Goal: Navigation & Orientation: Find specific page/section

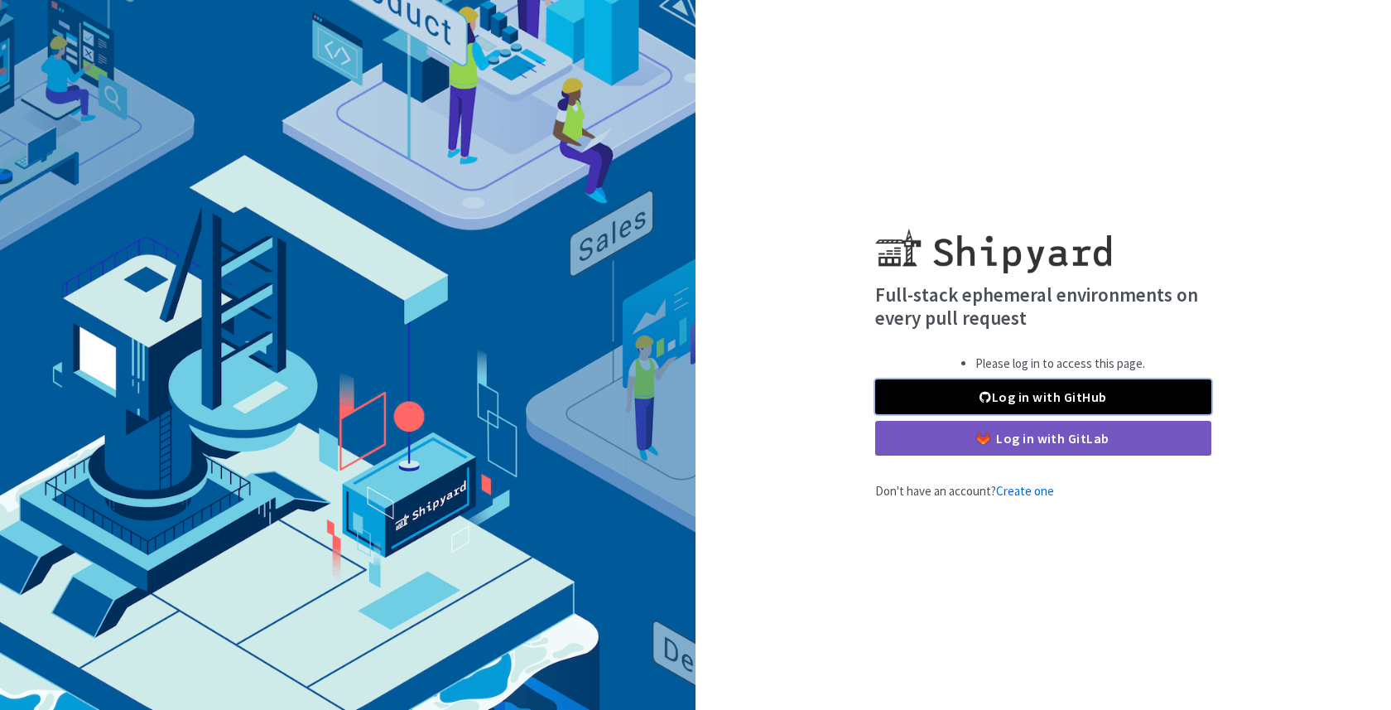
click at [934, 382] on link "Log in with GitHub" at bounding box center [1043, 396] width 336 height 35
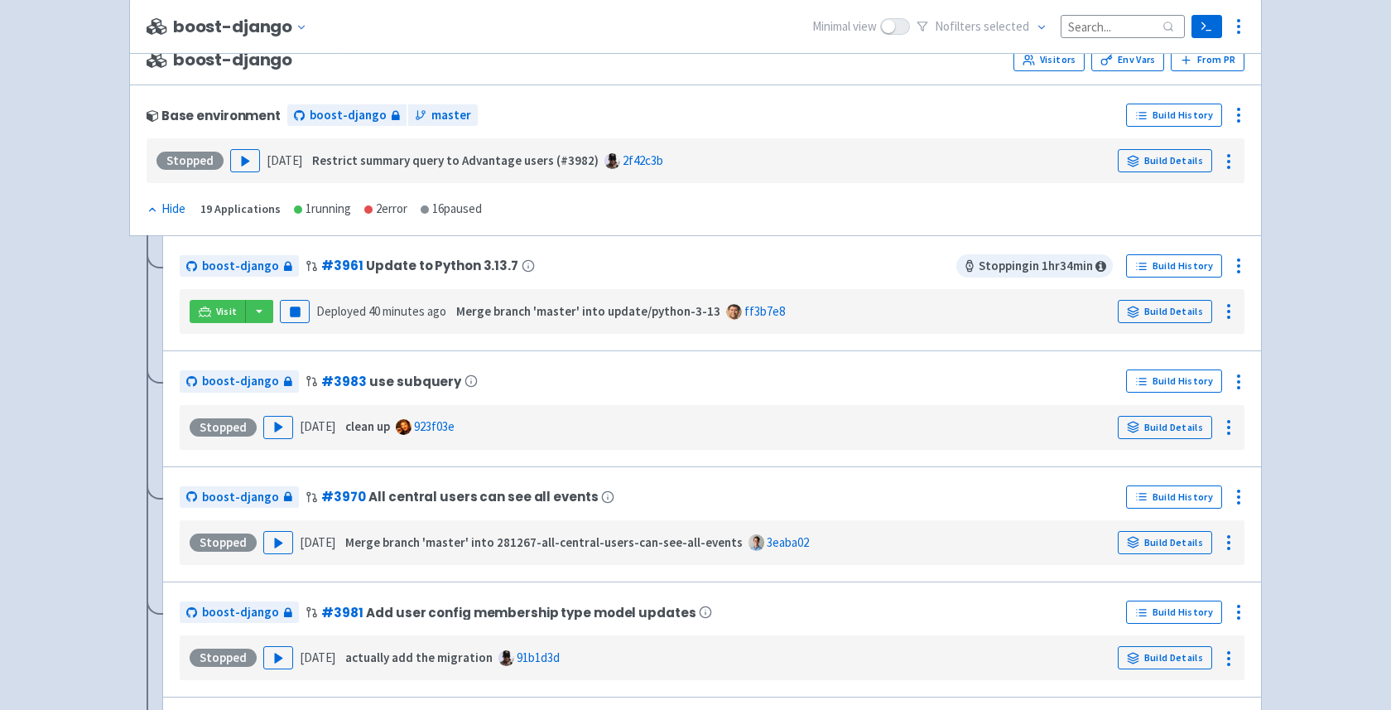
scroll to position [179, 0]
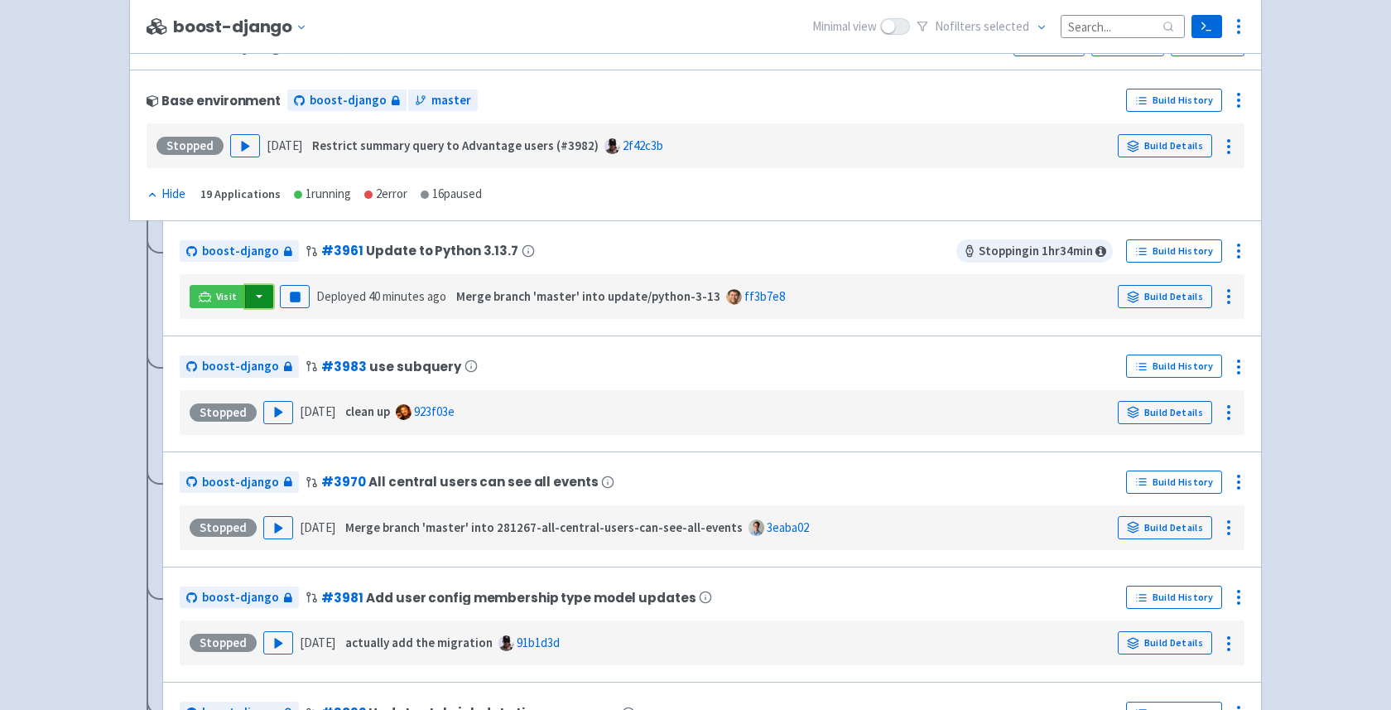
click at [261, 301] on button "button" at bounding box center [259, 296] width 28 height 23
click at [252, 290] on button "button" at bounding box center [259, 296] width 28 height 23
click at [407, 360] on link "boost-django (django-admin)" at bounding box center [338, 356] width 189 height 26
click at [257, 296] on button "button" at bounding box center [259, 296] width 28 height 23
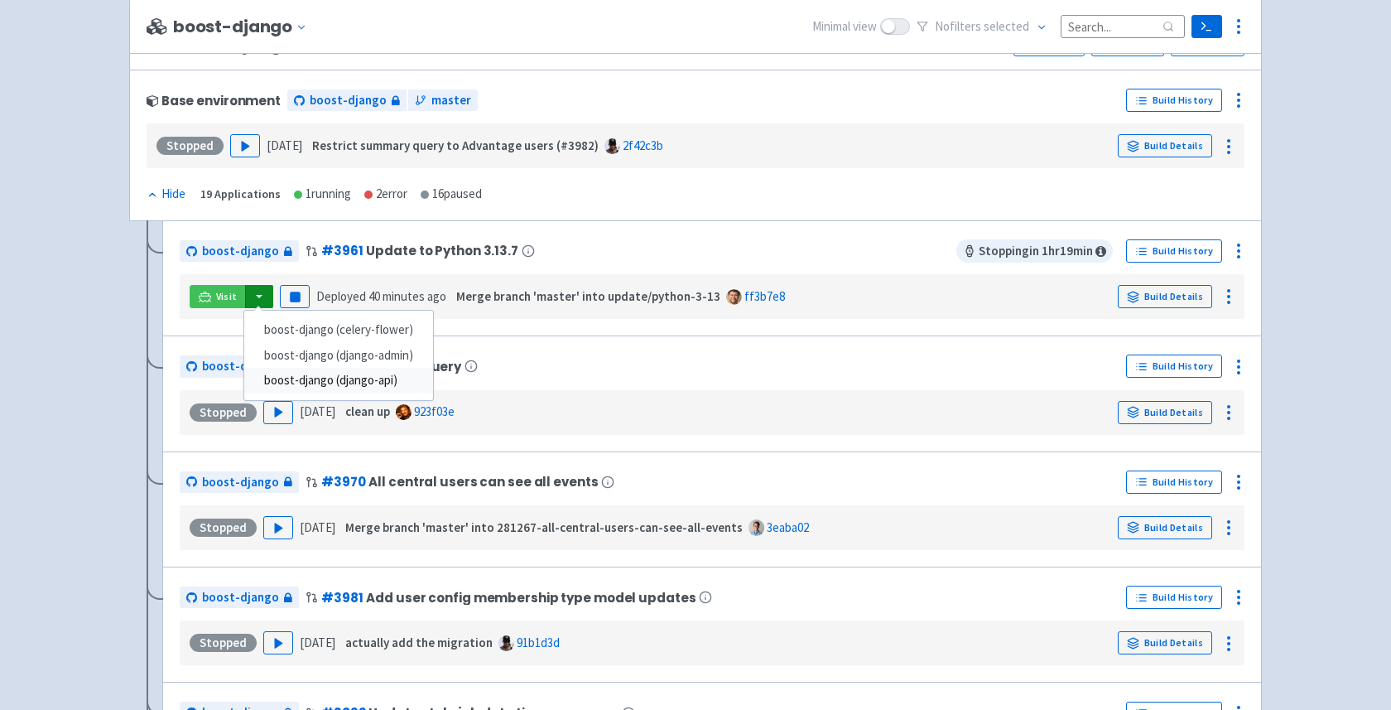
click at [386, 379] on link "boost-django (django-api)" at bounding box center [338, 381] width 189 height 26
click at [253, 298] on button "button" at bounding box center [259, 296] width 28 height 23
click at [291, 328] on link "boost-django (celery-flower)" at bounding box center [338, 330] width 189 height 26
click at [838, 229] on div "boost-django # 3961 Update to Python 3.13.7 Stopping in 53 min Build History Vi…" at bounding box center [712, 278] width 1100 height 116
